Goal: Task Accomplishment & Management: Manage account settings

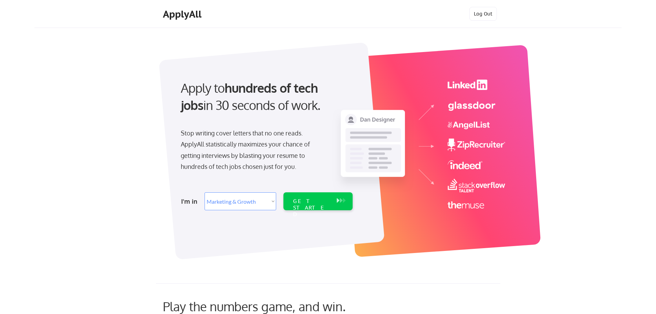
select select ""marketing___comms""
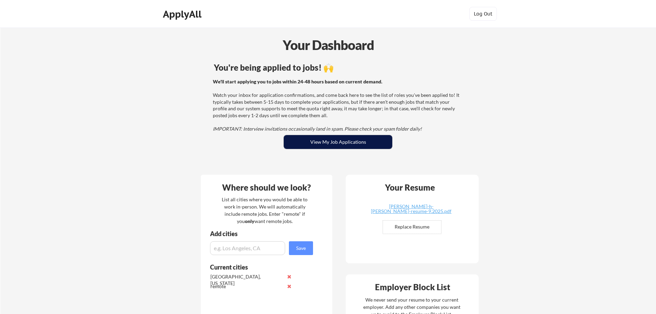
click at [326, 141] on button "View My Job Applications" at bounding box center [338, 142] width 108 height 14
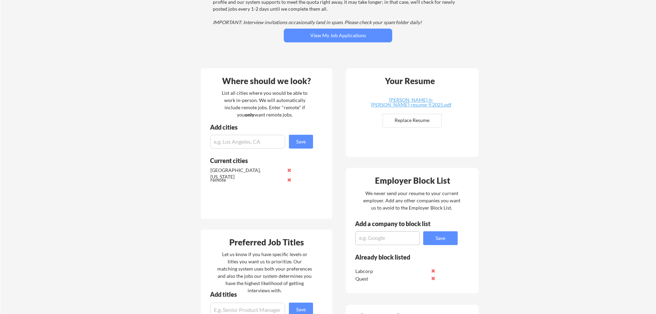
scroll to position [102, 0]
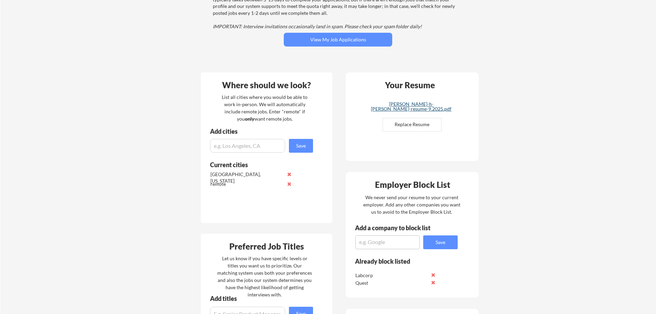
click at [404, 103] on div "[PERSON_NAME]-h-[PERSON_NAME]-resume-9.2025.pdf" at bounding box center [411, 107] width 82 height 10
